Goal: Information Seeking & Learning: Understand process/instructions

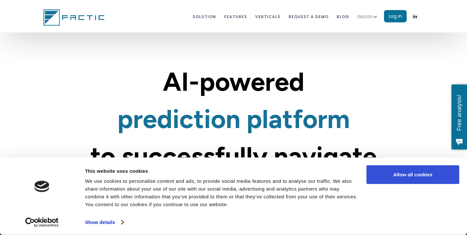
click at [412, 180] on button "Allow all cookies" at bounding box center [413, 174] width 93 height 19
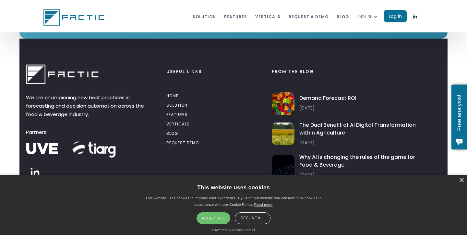
scroll to position [3560, 0]
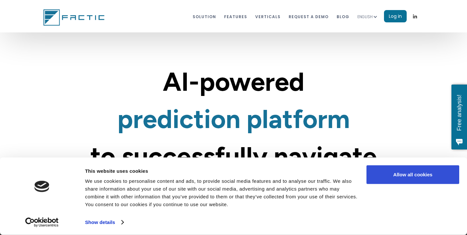
click at [387, 174] on button "Allow all cookies" at bounding box center [413, 174] width 93 height 19
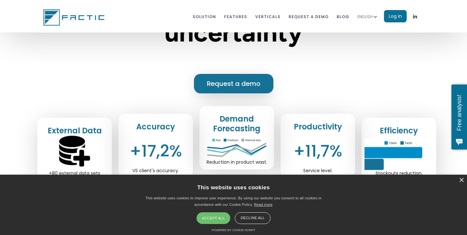
scroll to position [167, 0]
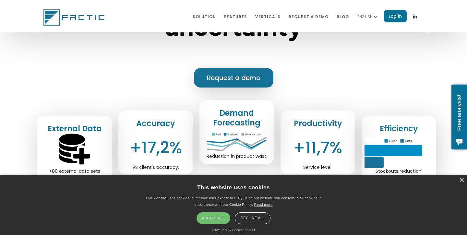
click at [219, 216] on div "Accept all" at bounding box center [214, 219] width 34 height 12
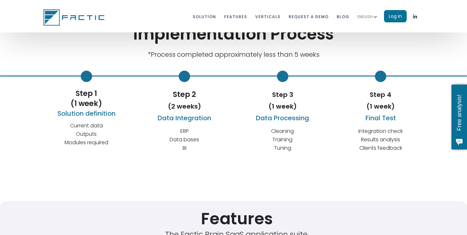
scroll to position [2226, 0]
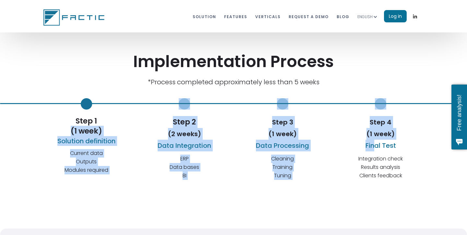
drag, startPoint x: 54, startPoint y: 135, endPoint x: 366, endPoint y: 145, distance: 312.3
click at [371, 145] on div "Step 1 (1 week) Solution definition Current data Outputs Modules required Step …" at bounding box center [234, 140] width 380 height 85
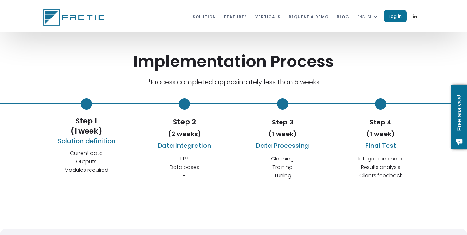
click at [391, 150] on h2 "Step 4 (1 week) Final Test" at bounding box center [381, 133] width 44 height 35
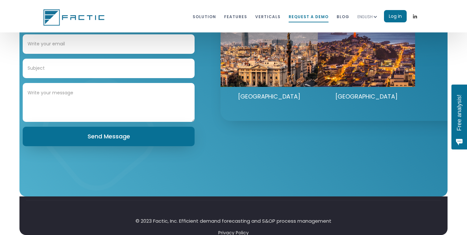
scroll to position [3667, 0]
